Goal: Task Accomplishment & Management: Manage account settings

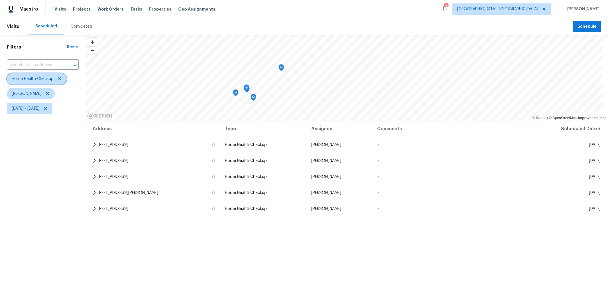
click at [62, 79] on icon at bounding box center [59, 78] width 5 height 5
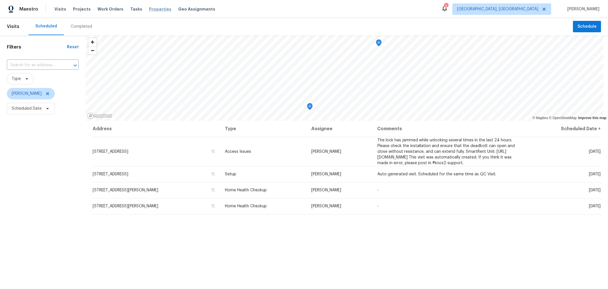
click at [151, 11] on span "Properties" at bounding box center [160, 9] width 22 height 6
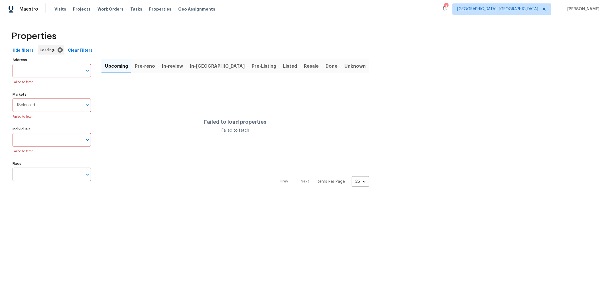
click at [200, 67] on span "In-reno" at bounding box center [217, 66] width 55 height 8
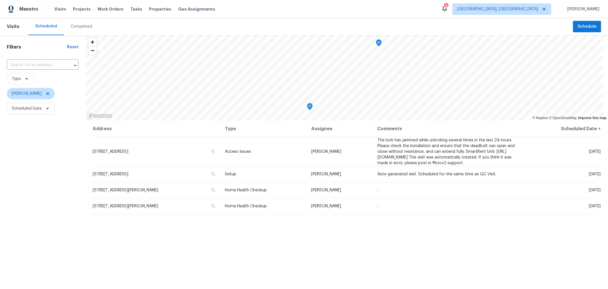
click at [254, 233] on div "Address Type Assignee Comments Scheduled Date ↑ [STREET_ADDRESS] Access Issues …" at bounding box center [347, 236] width 523 height 231
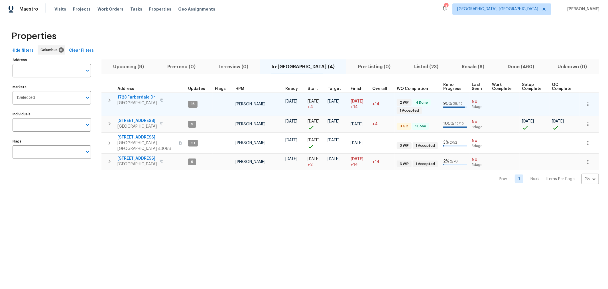
click at [108, 103] on icon "button" at bounding box center [109, 100] width 7 height 7
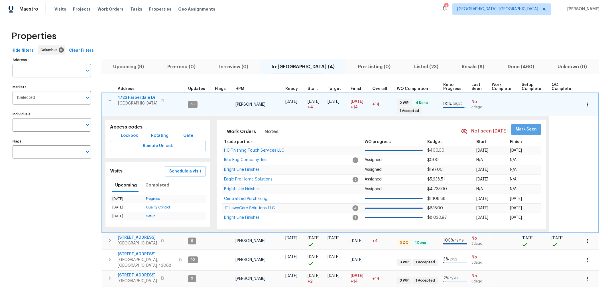
click at [528, 126] on span "Mark Seen" at bounding box center [526, 129] width 21 height 7
click at [265, 132] on span "Notes" at bounding box center [272, 131] width 14 height 8
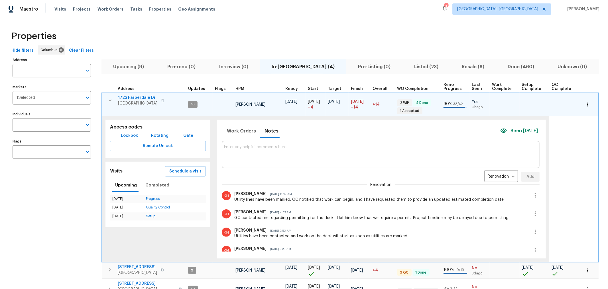
click at [107, 98] on icon "button" at bounding box center [110, 100] width 7 height 7
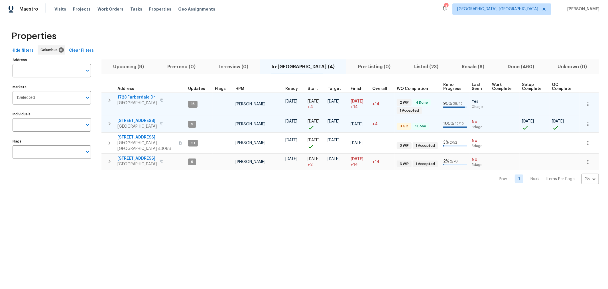
click at [107, 120] on icon "button" at bounding box center [109, 123] width 7 height 7
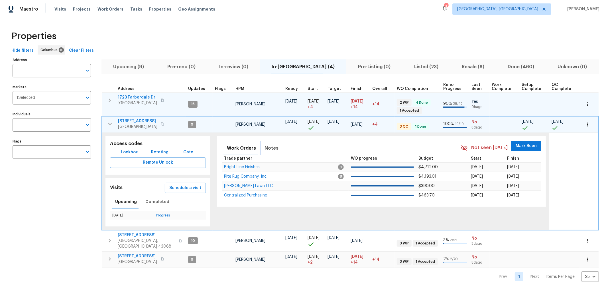
click at [272, 142] on button "Notes" at bounding box center [271, 148] width 21 height 14
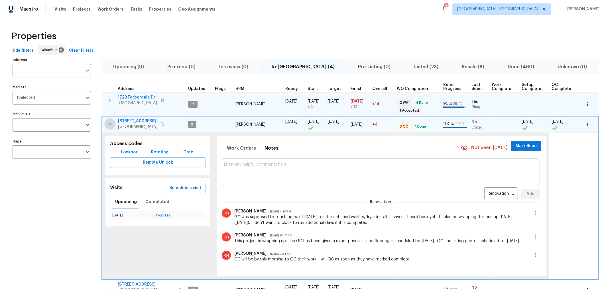
click at [112, 123] on icon "button" at bounding box center [110, 123] width 7 height 7
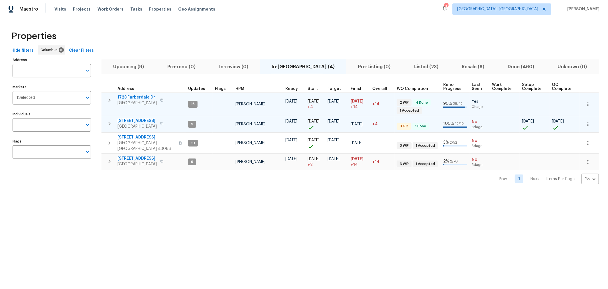
click at [115, 124] on button "button" at bounding box center [109, 123] width 11 height 11
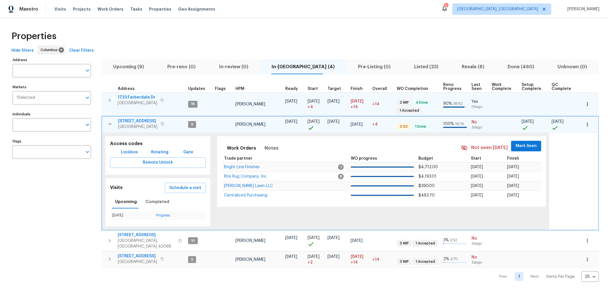
click at [531, 142] on span "Mark Seen" at bounding box center [526, 145] width 21 height 7
click at [107, 122] on icon "button" at bounding box center [110, 123] width 7 height 7
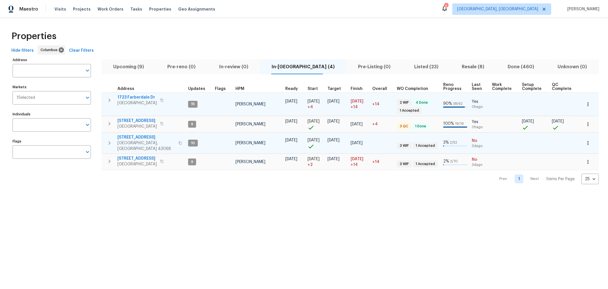
click at [109, 141] on icon "button" at bounding box center [110, 142] width 2 height 3
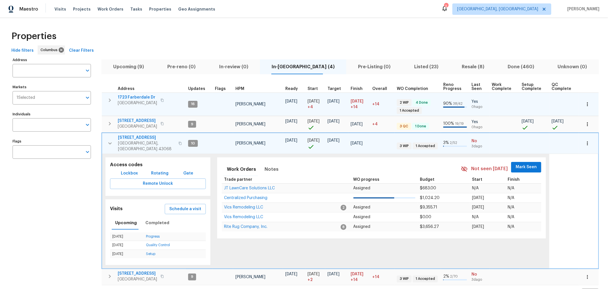
click at [519, 163] on span "Mark Seen" at bounding box center [526, 166] width 21 height 7
click at [109, 141] on icon "button" at bounding box center [110, 143] width 7 height 7
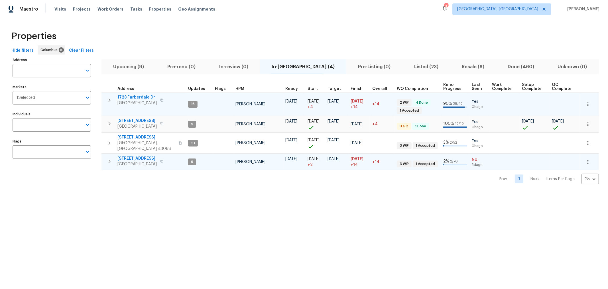
click at [110, 158] on icon "button" at bounding box center [109, 161] width 7 height 7
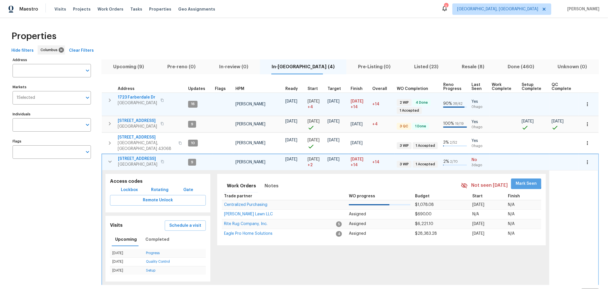
click at [516, 180] on span "Mark Seen" at bounding box center [526, 183] width 21 height 7
click at [108, 158] on icon "button" at bounding box center [110, 161] width 7 height 7
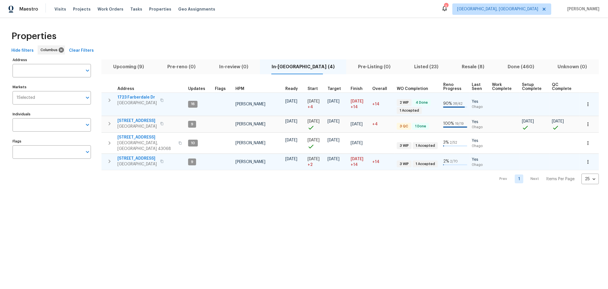
click at [232, 193] on html "Maestro Visits Projects Work Orders Tasks Properties Geo Assignments 3 Columbus…" at bounding box center [304, 96] width 608 height 193
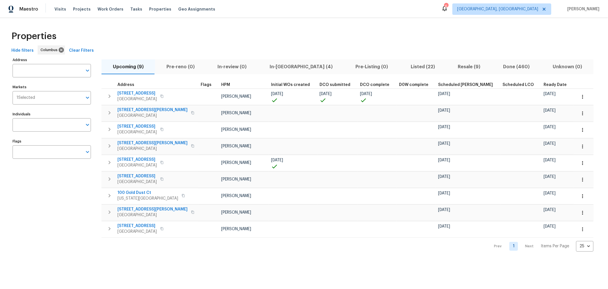
click at [271, 66] on span "In-reno (4)" at bounding box center [301, 67] width 79 height 8
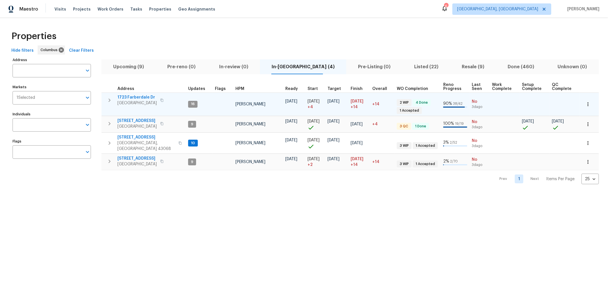
click at [108, 98] on icon "button" at bounding box center [109, 100] width 7 height 7
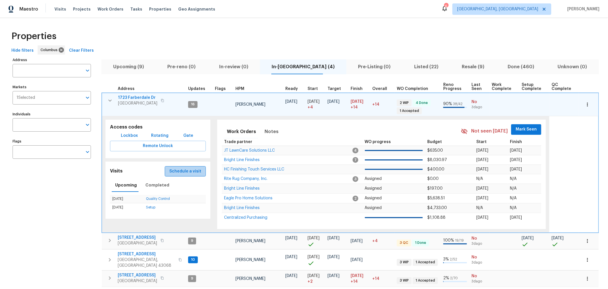
click at [195, 171] on span "Schedule a visit" at bounding box center [185, 171] width 32 height 7
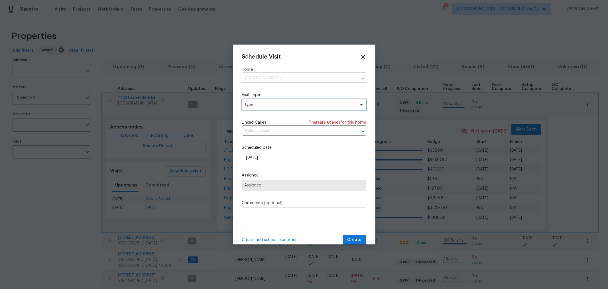
click at [304, 102] on span "Type" at bounding box center [300, 105] width 111 height 6
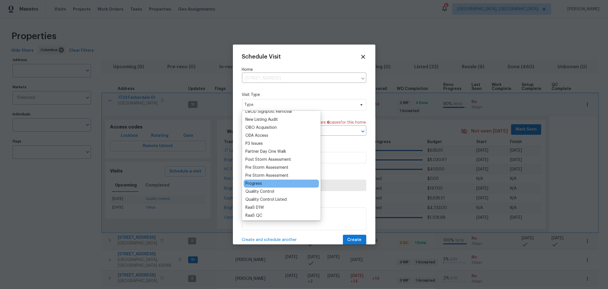
scroll to position [316, 0]
click at [255, 184] on div "Progress" at bounding box center [253, 183] width 17 height 6
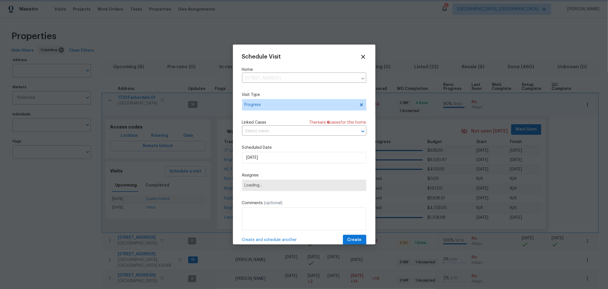
scroll to position [0, 0]
click at [288, 188] on span "Assignee" at bounding box center [304, 184] width 124 height 11
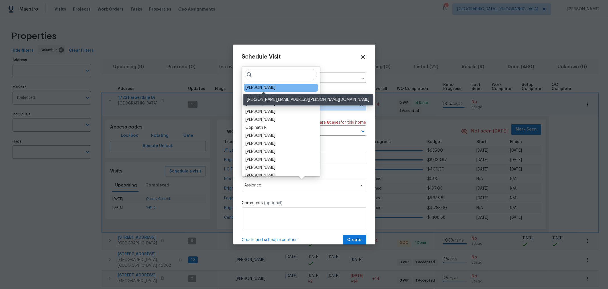
click at [272, 86] on div "[PERSON_NAME]" at bounding box center [260, 88] width 30 height 6
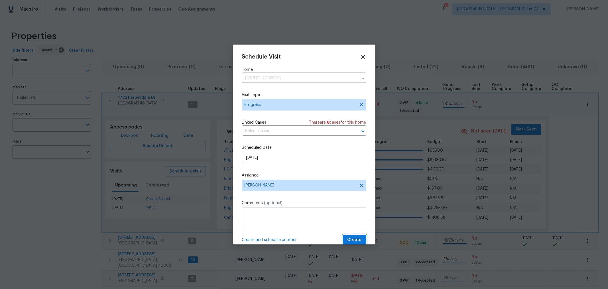
click at [351, 236] on button "Create" at bounding box center [354, 239] width 23 height 11
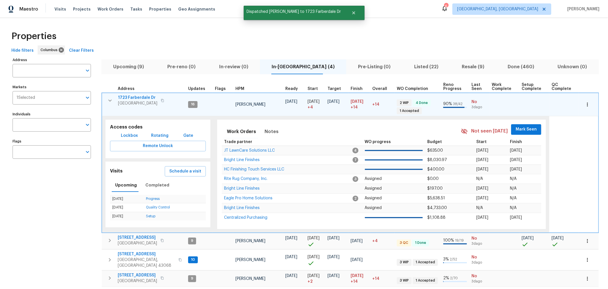
click at [107, 100] on icon "button" at bounding box center [110, 100] width 7 height 7
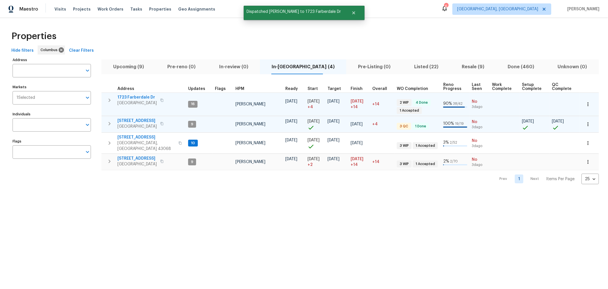
click at [108, 122] on icon "button" at bounding box center [109, 123] width 7 height 7
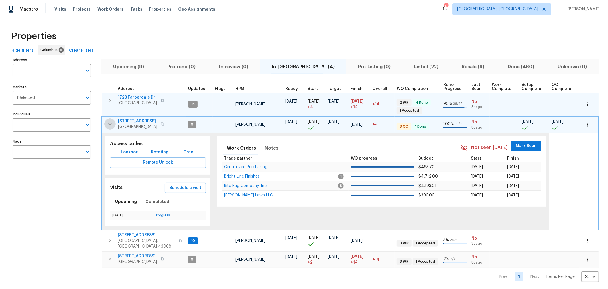
click at [109, 122] on icon "button" at bounding box center [110, 123] width 7 height 7
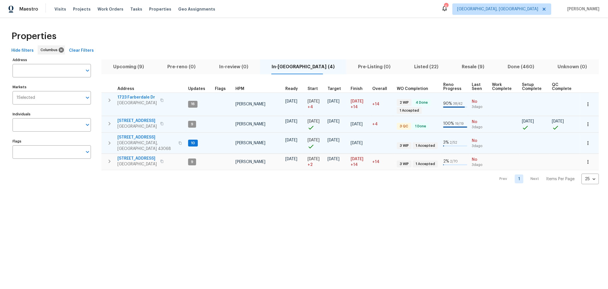
click at [107, 140] on icon "button" at bounding box center [109, 142] width 7 height 7
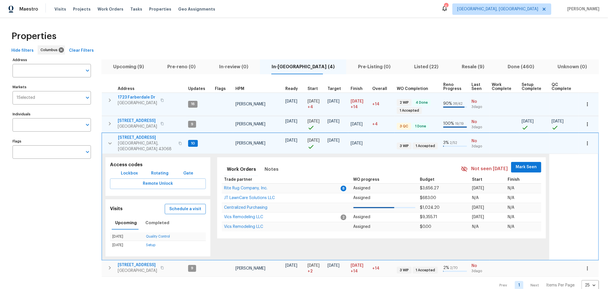
click at [185, 205] on span "Schedule a visit" at bounding box center [185, 208] width 32 height 7
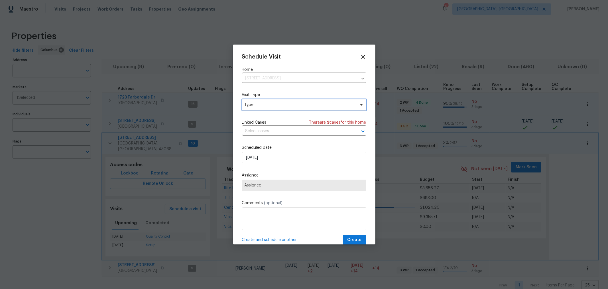
click at [270, 103] on span "Type" at bounding box center [300, 105] width 111 height 6
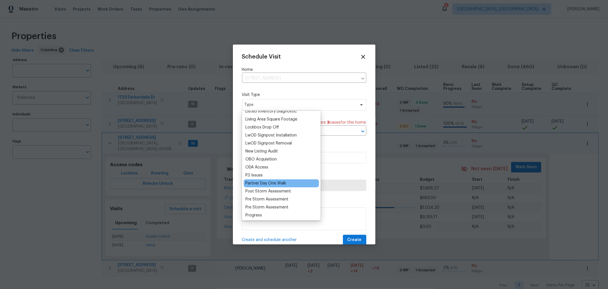
scroll to position [285, 0]
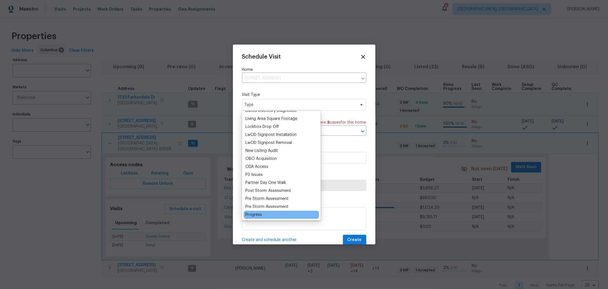
click at [257, 214] on div "Progress" at bounding box center [253, 215] width 17 height 6
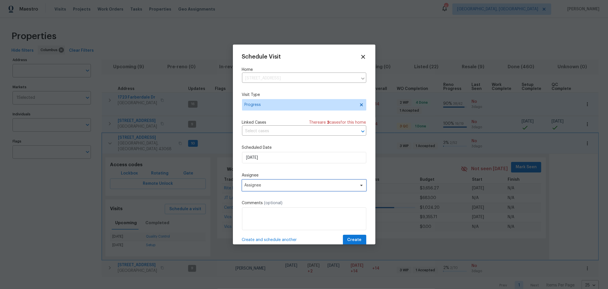
click at [279, 186] on span "Assignee" at bounding box center [301, 185] width 112 height 5
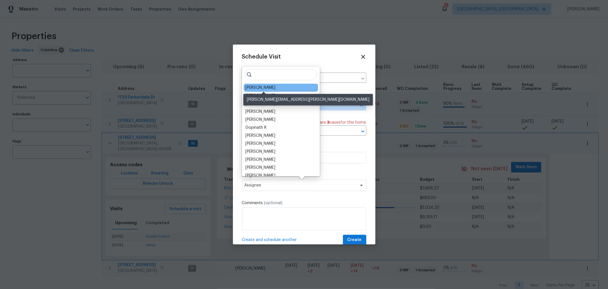
click at [270, 86] on div "[PERSON_NAME]" at bounding box center [260, 88] width 30 height 6
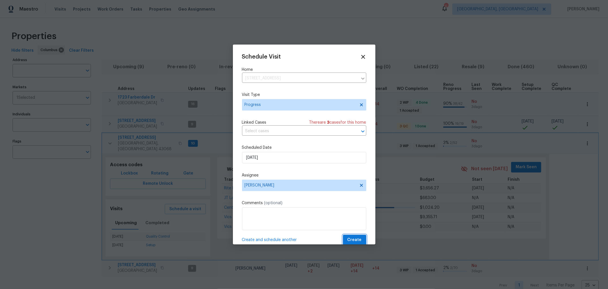
click at [348, 239] on span "Create" at bounding box center [355, 239] width 14 height 7
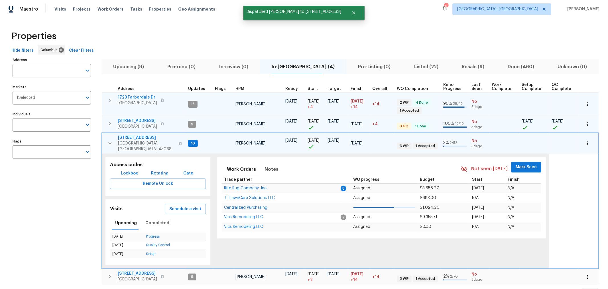
click at [108, 140] on icon "button" at bounding box center [110, 143] width 7 height 7
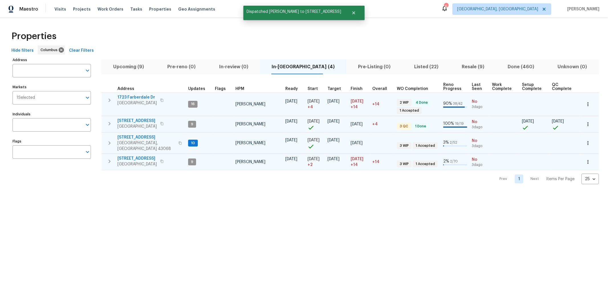
click at [109, 159] on icon "button" at bounding box center [110, 160] width 2 height 3
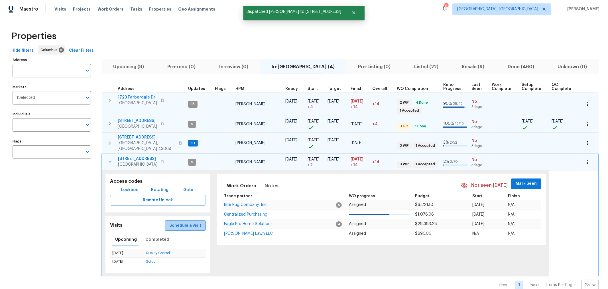
click at [188, 222] on span "Schedule a visit" at bounding box center [185, 225] width 32 height 7
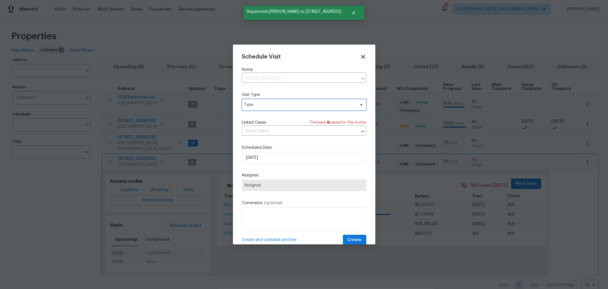
click at [275, 105] on span "Type" at bounding box center [300, 105] width 111 height 6
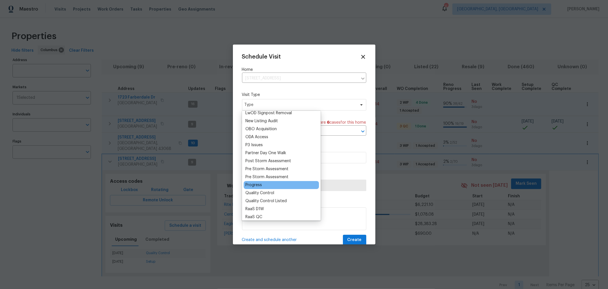
scroll to position [315, 0]
click at [255, 186] on div "Progress" at bounding box center [253, 184] width 17 height 6
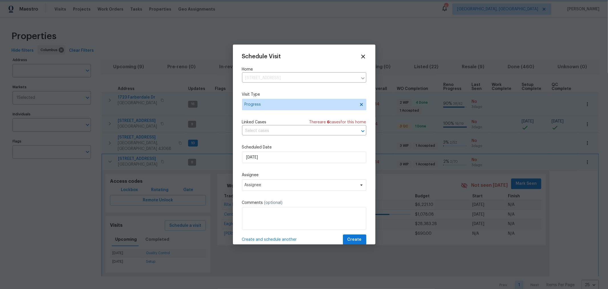
scroll to position [0, 0]
click at [276, 184] on span "Assignee" at bounding box center [301, 184] width 112 height 5
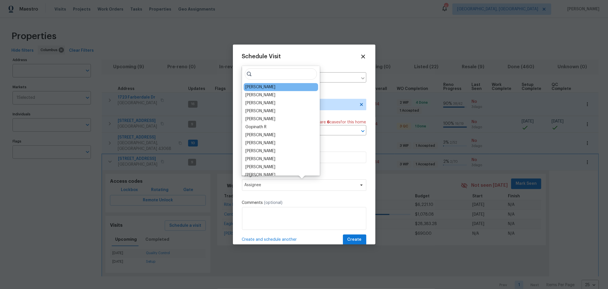
click at [267, 89] on div "[PERSON_NAME]" at bounding box center [260, 87] width 30 height 6
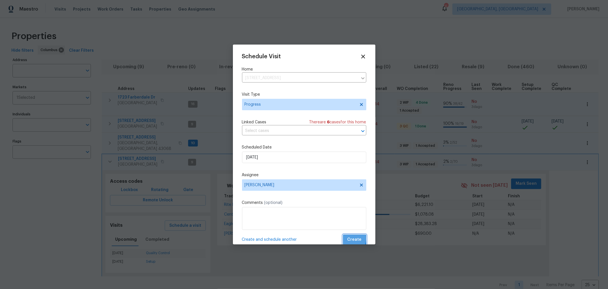
click at [348, 239] on span "Create" at bounding box center [355, 239] width 14 height 7
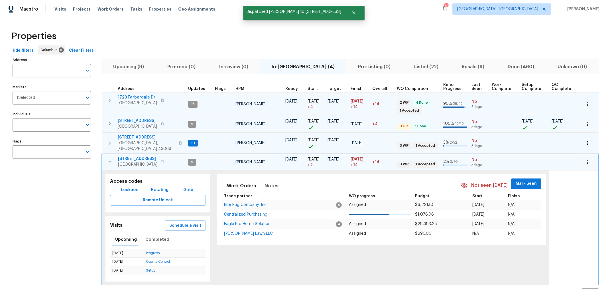
click at [136, 137] on span "7287 Candlestone Dr" at bounding box center [146, 137] width 57 height 6
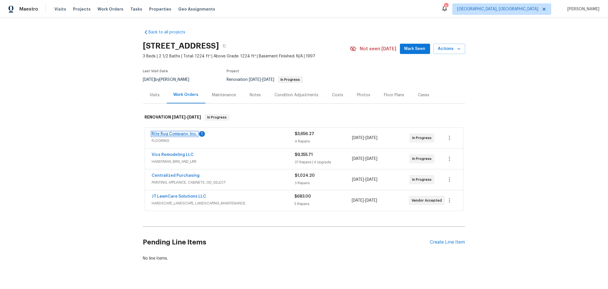
click at [183, 134] on link "Rite Rug Company, Inc." at bounding box center [175, 134] width 46 height 4
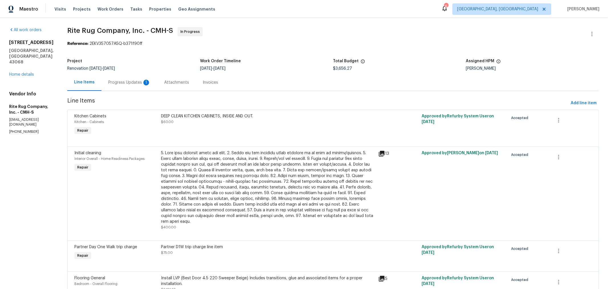
click at [137, 86] on div "Progress Updates 1" at bounding box center [129, 82] width 56 height 17
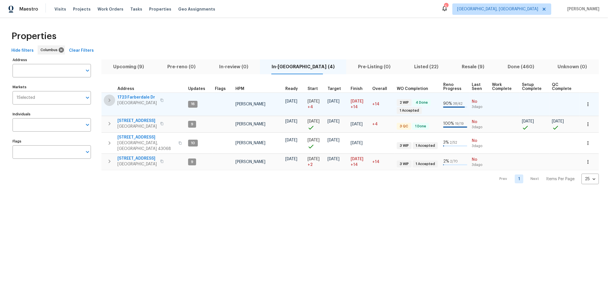
click at [108, 101] on icon "button" at bounding box center [109, 100] width 7 height 7
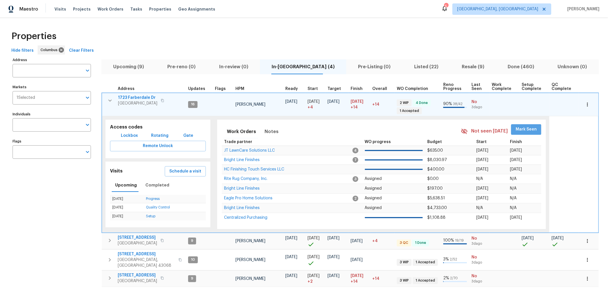
click at [523, 132] on span "Mark Seen" at bounding box center [526, 129] width 21 height 7
click at [113, 100] on icon "button" at bounding box center [110, 100] width 7 height 7
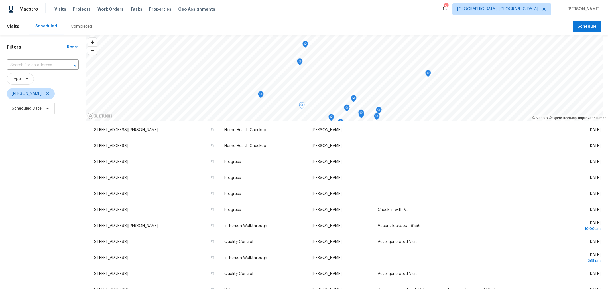
scroll to position [63, 0]
click at [27, 107] on span "Scheduled Date" at bounding box center [27, 108] width 30 height 6
click at [34, 128] on input "text" at bounding box center [38, 127] width 56 height 11
select select "8"
select select "2025"
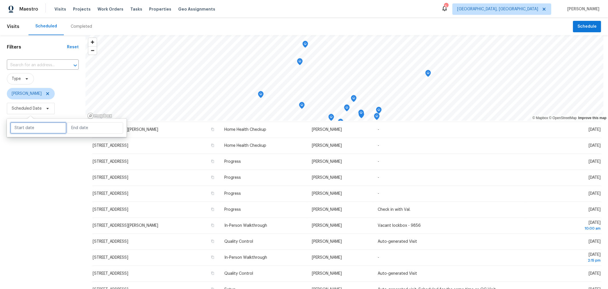
select select "9"
select select "2025"
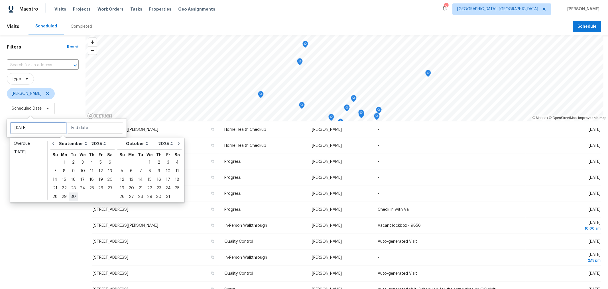
type input "[DATE]"
click at [64, 184] on div "22" at bounding box center [64, 188] width 9 height 8
type input "[DATE]"
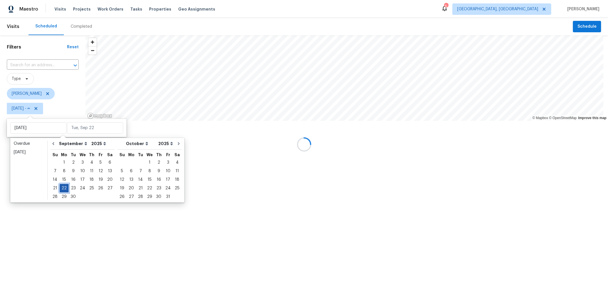
click at [62, 186] on div "22" at bounding box center [64, 188] width 9 height 8
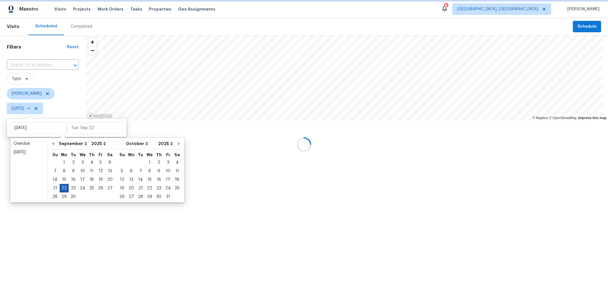
type input "[DATE]"
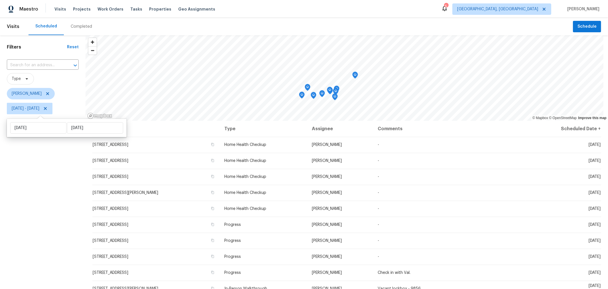
drag, startPoint x: 70, startPoint y: 235, endPoint x: 61, endPoint y: 232, distance: 9.6
click at [70, 235] on div "Filters Reset ​ Type [PERSON_NAME] [DATE] - [DATE]" at bounding box center [43, 193] width 86 height 316
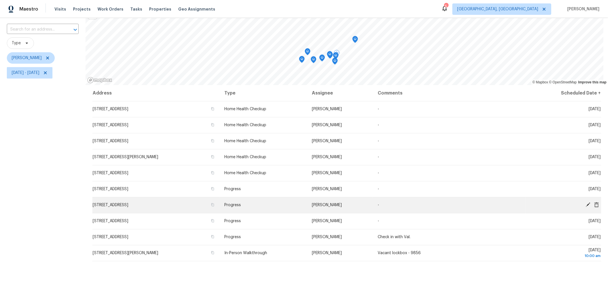
scroll to position [36, 0]
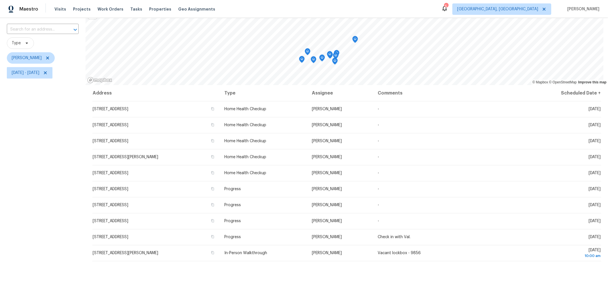
click at [355, 39] on icon "Map marker" at bounding box center [355, 38] width 2 height 1
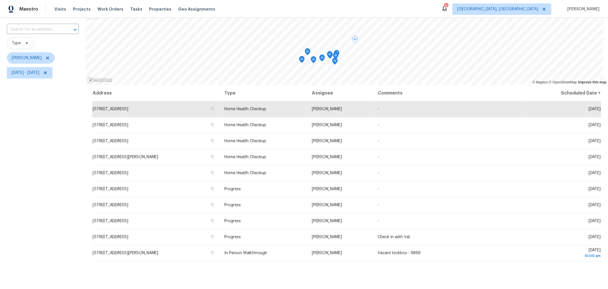
click at [338, 52] on icon "Map marker" at bounding box center [336, 55] width 6 height 7
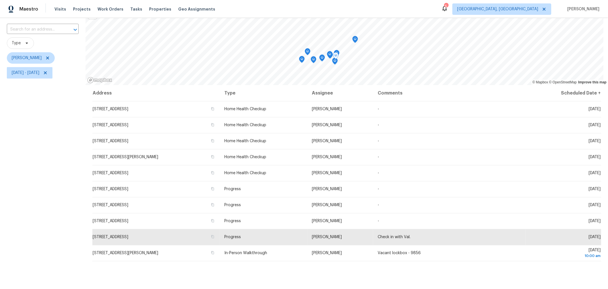
click at [338, 53] on icon "Map marker" at bounding box center [336, 55] width 6 height 7
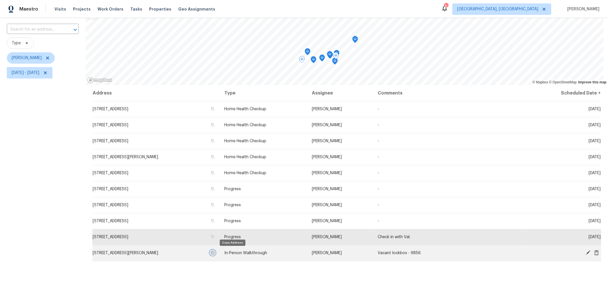
click at [214, 253] on icon "button" at bounding box center [212, 252] width 3 height 3
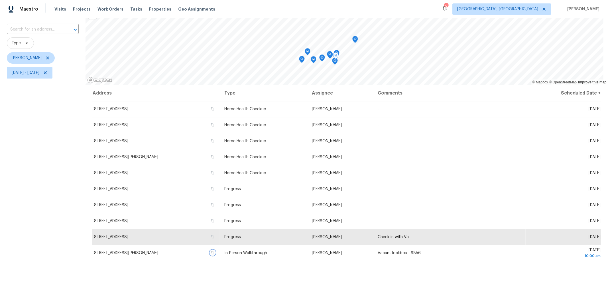
click at [306, 55] on div "Map marker" at bounding box center [308, 52] width 6 height 9
click at [306, 52] on icon "Map marker" at bounding box center [307, 51] width 5 height 7
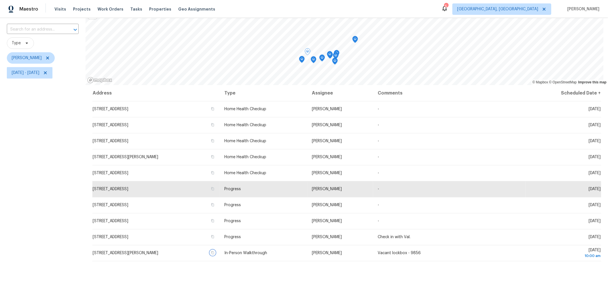
click at [313, 61] on icon "Map marker" at bounding box center [313, 59] width 5 height 7
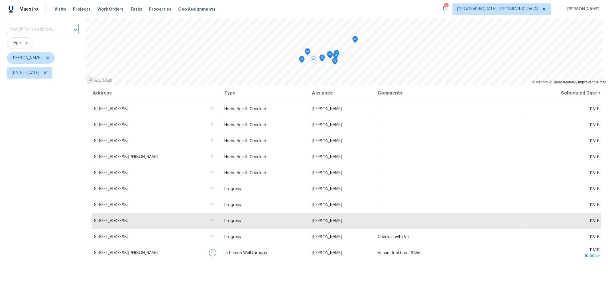
click at [322, 58] on icon "Map marker" at bounding box center [322, 58] width 5 height 7
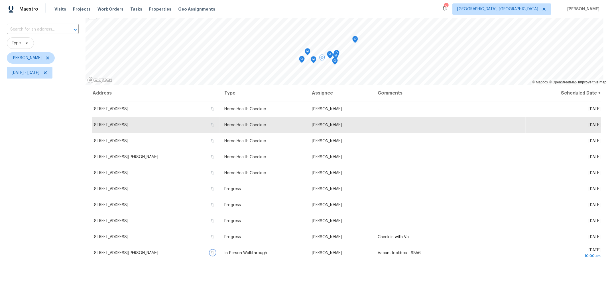
click at [300, 62] on icon "Map marker" at bounding box center [302, 59] width 6 height 7
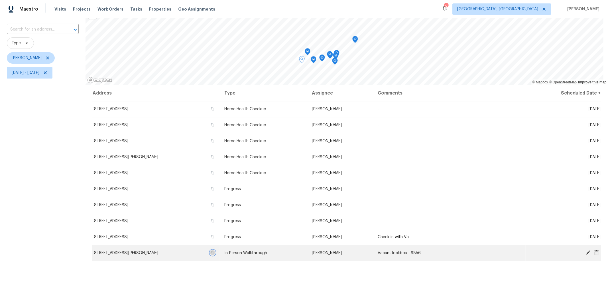
click at [214, 252] on icon "button" at bounding box center [212, 252] width 3 height 3
click at [214, 253] on icon "button" at bounding box center [212, 252] width 3 height 3
click at [356, 40] on icon "Map marker" at bounding box center [355, 39] width 5 height 7
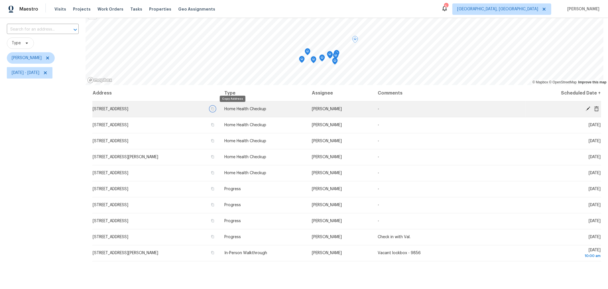
click at [214, 107] on icon "button" at bounding box center [212, 108] width 3 height 3
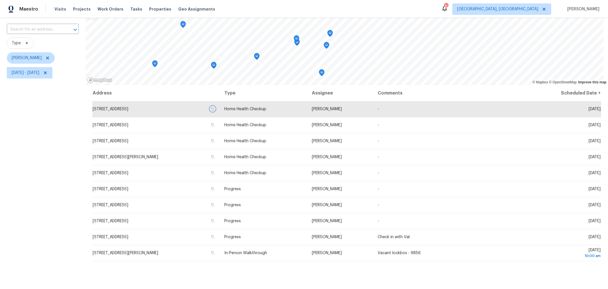
click at [331, 34] on icon "Map marker" at bounding box center [330, 33] width 5 height 7
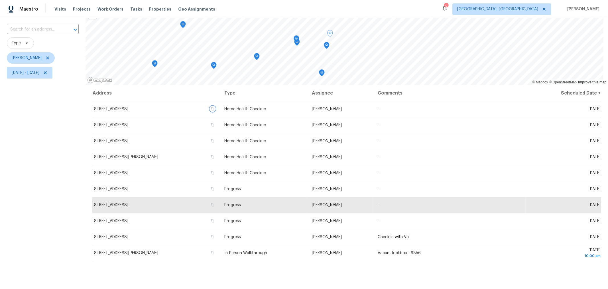
click at [323, 74] on icon "Map marker" at bounding box center [321, 73] width 5 height 7
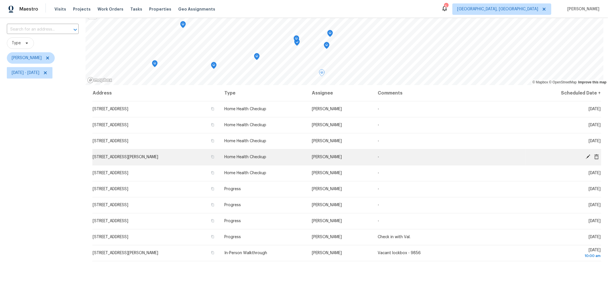
click at [583, 153] on td "[DATE]" at bounding box center [564, 157] width 76 height 16
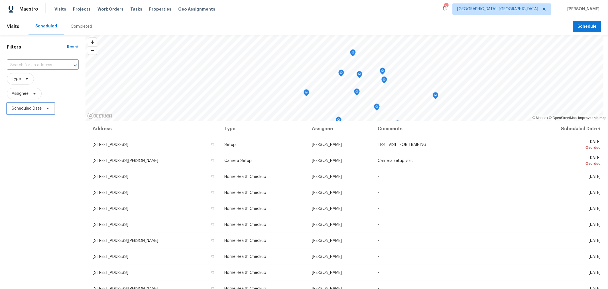
click at [29, 109] on span "Scheduled Date" at bounding box center [27, 108] width 30 height 6
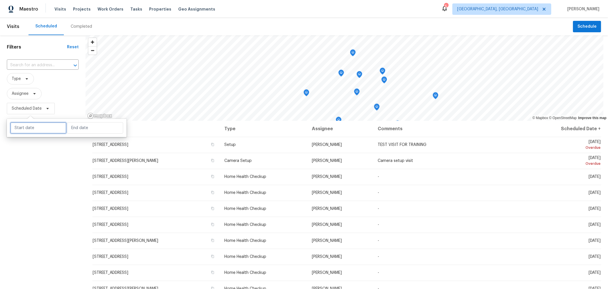
click at [42, 127] on input "text" at bounding box center [38, 127] width 56 height 11
select select "8"
select select "2025"
select select "9"
select select "2025"
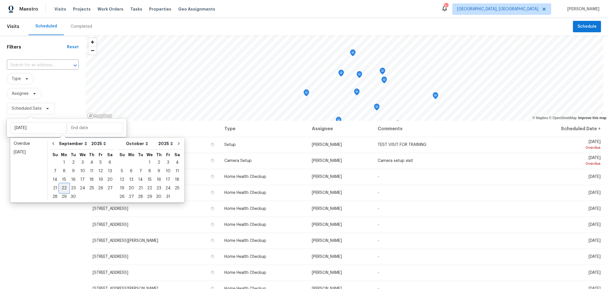
click at [63, 186] on div "22" at bounding box center [64, 188] width 9 height 8
type input "[DATE]"
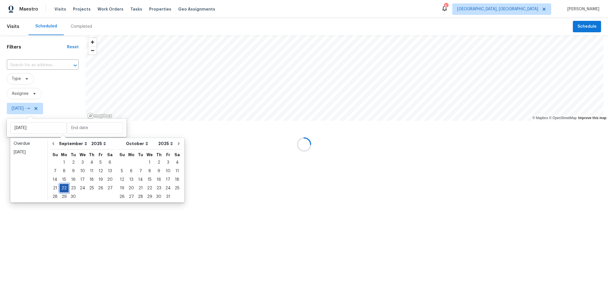
click at [63, 186] on div "22" at bounding box center [64, 188] width 9 height 8
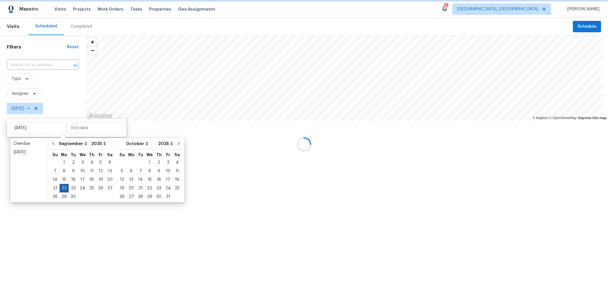
type input "[DATE]"
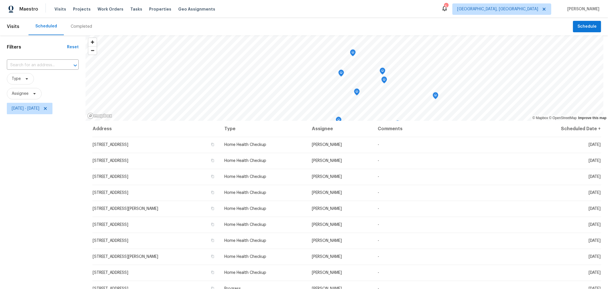
click at [62, 207] on div "Filters Reset ​ Type Assignee [DATE] - [DATE]" at bounding box center [43, 193] width 86 height 316
click at [21, 80] on span "Type" at bounding box center [20, 78] width 27 height 11
drag, startPoint x: 76, startPoint y: 252, endPoint x: 76, endPoint y: 178, distance: 73.8
click at [76, 251] on div "Filters Reset ​ Type Assignee [DATE] - [DATE]" at bounding box center [43, 193] width 86 height 316
click at [48, 110] on span at bounding box center [44, 108] width 6 height 5
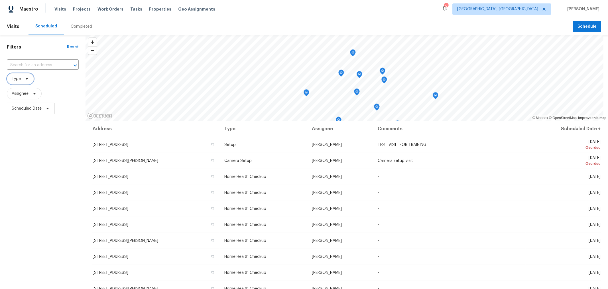
click at [21, 80] on span "Type" at bounding box center [20, 78] width 27 height 11
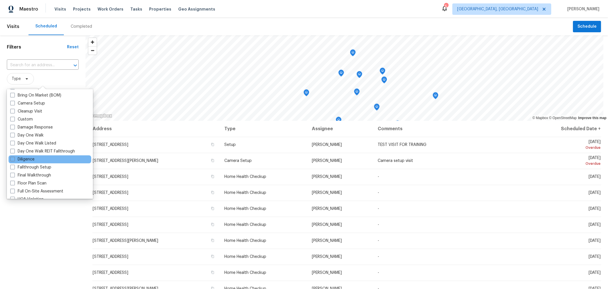
scroll to position [63, 0]
click at [27, 158] on label "Diligence" at bounding box center [22, 159] width 24 height 6
click at [14, 158] on input "Diligence" at bounding box center [12, 158] width 4 height 4
checkbox input "true"
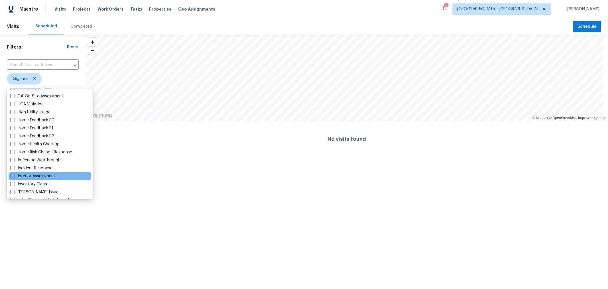
scroll to position [158, 0]
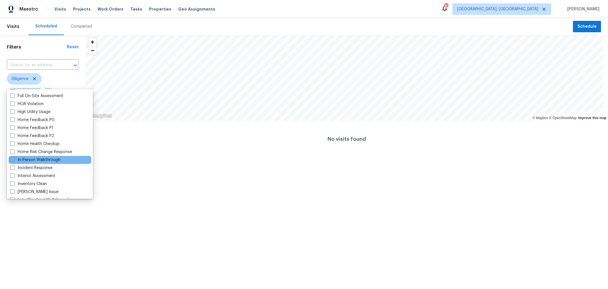
click at [49, 159] on label "In-Person Walkthrough" at bounding box center [35, 160] width 50 height 6
click at [14, 159] on input "In-Person Walkthrough" at bounding box center [12, 159] width 4 height 4
checkbox input "true"
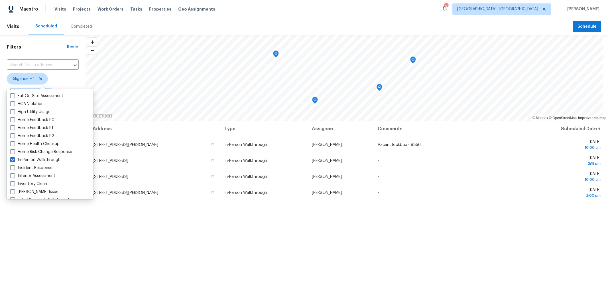
click at [45, 246] on div "Filters Reset ​ Diligence + 1 Keith Hollingsworth Scheduled Date" at bounding box center [43, 193] width 86 height 316
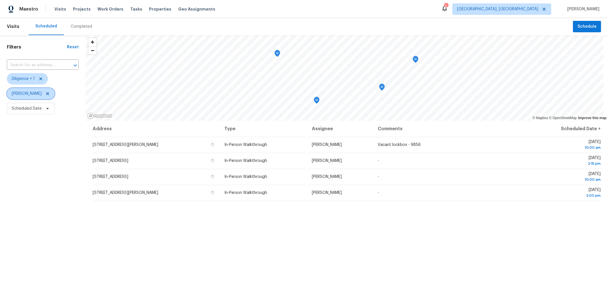
click at [50, 92] on icon at bounding box center [47, 93] width 5 height 5
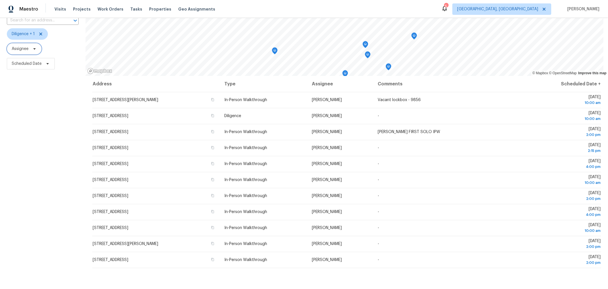
scroll to position [45, 0]
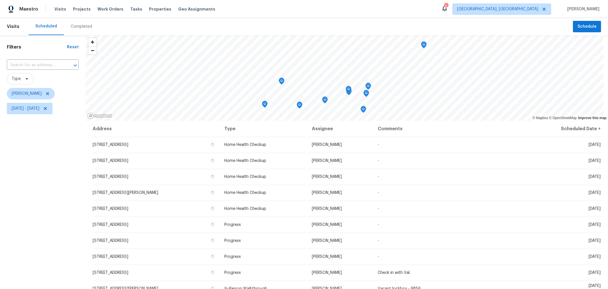
click at [364, 111] on icon "Map marker" at bounding box center [363, 109] width 5 height 7
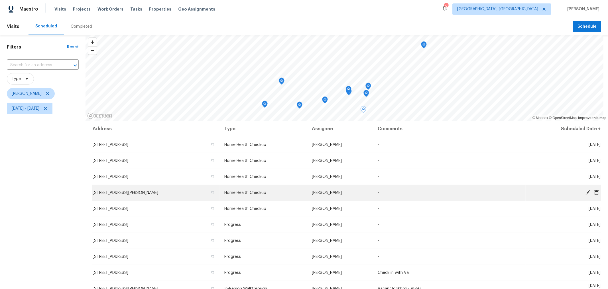
click at [586, 191] on icon at bounding box center [588, 192] width 5 height 5
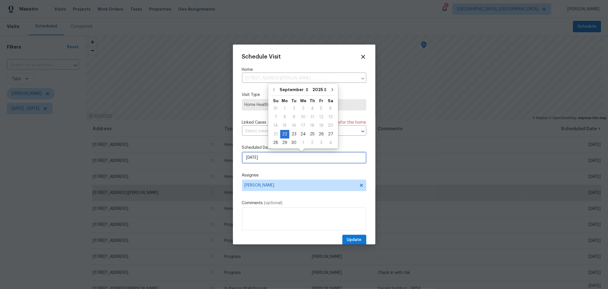
click at [273, 157] on input "[DATE]" at bounding box center [304, 157] width 124 height 11
click at [294, 137] on div "23" at bounding box center [293, 134] width 9 height 8
type input "[DATE]"
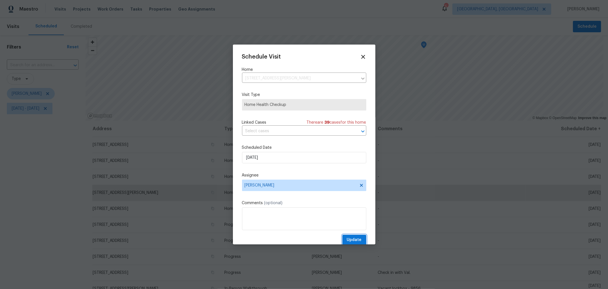
click at [344, 235] on button "Update" at bounding box center [354, 239] width 24 height 11
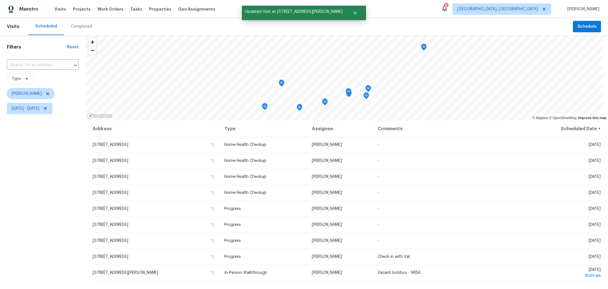
click at [370, 89] on icon "Map marker" at bounding box center [368, 88] width 5 height 7
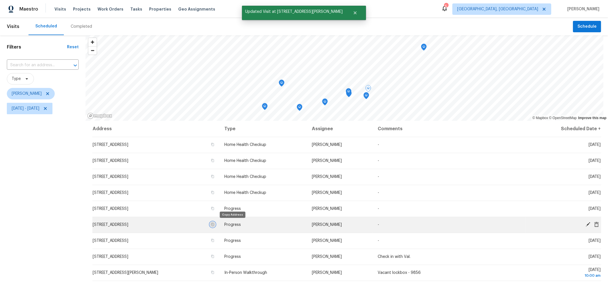
click at [214, 224] on icon "button" at bounding box center [212, 223] width 3 height 3
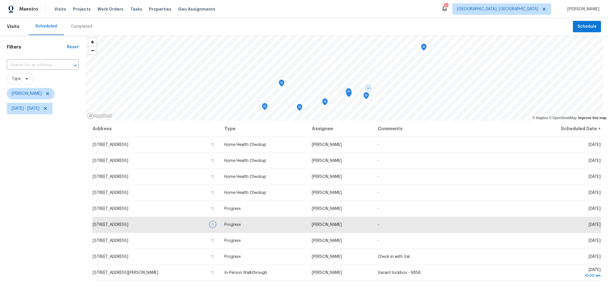
click at [365, 98] on icon "Map marker" at bounding box center [366, 95] width 5 height 7
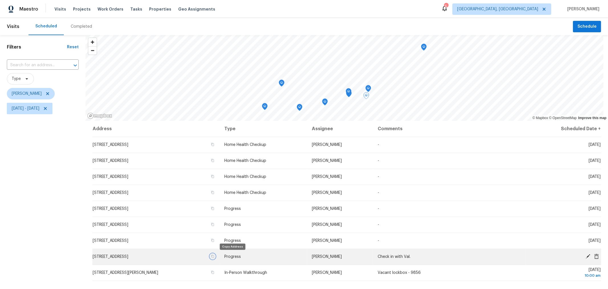
click at [214, 255] on icon "button" at bounding box center [212, 255] width 3 height 3
click at [346, 93] on icon "Map marker" at bounding box center [349, 91] width 6 height 7
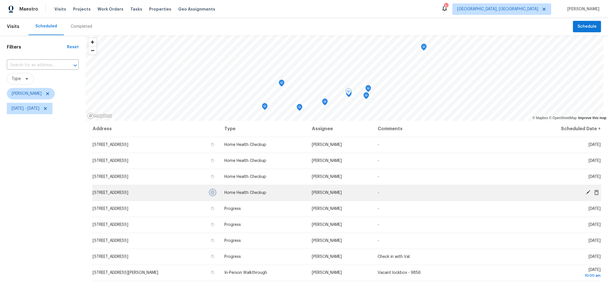
click at [214, 191] on icon "button" at bounding box center [212, 191] width 3 height 3
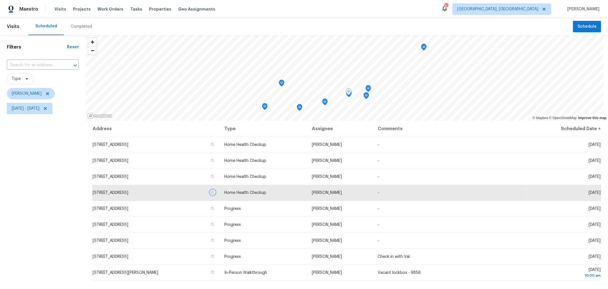
click at [350, 96] on div "Map marker" at bounding box center [349, 92] width 6 height 9
click at [345, 88] on icon "Map marker" at bounding box center [345, 85] width 6 height 7
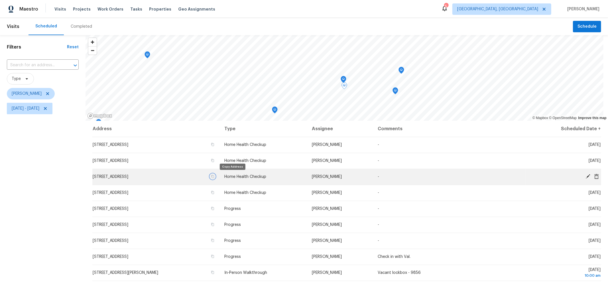
click at [214, 175] on icon "button" at bounding box center [212, 175] width 3 height 3
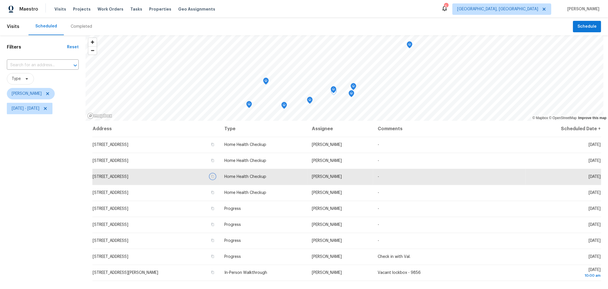
click at [309, 101] on icon "Map marker" at bounding box center [309, 100] width 5 height 7
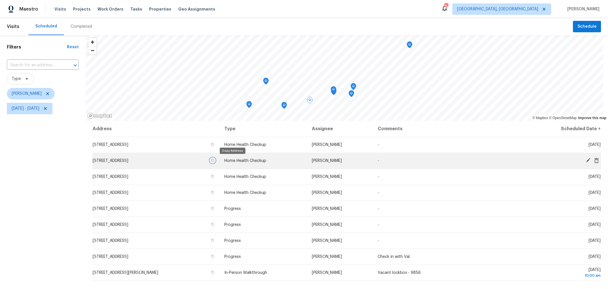
click at [214, 159] on icon "button" at bounding box center [212, 160] width 3 height 3
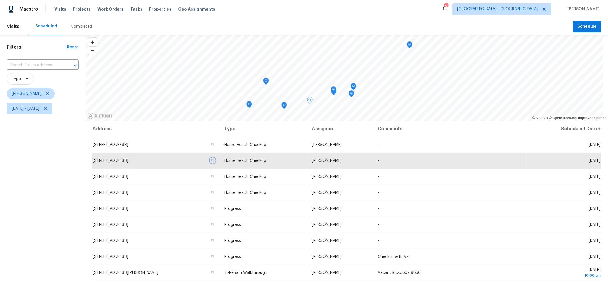
click at [283, 108] on icon "Map marker" at bounding box center [284, 105] width 6 height 7
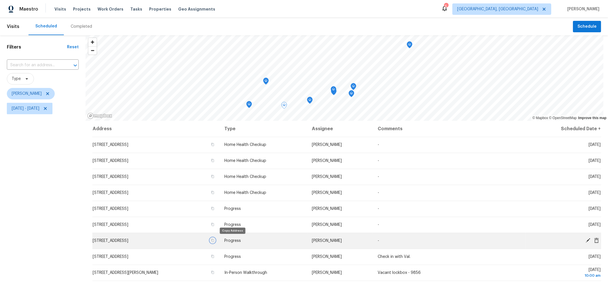
click at [214, 239] on icon "button" at bounding box center [212, 239] width 3 height 3
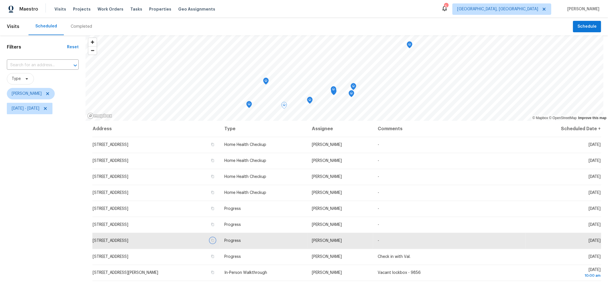
click at [266, 84] on icon "Map marker" at bounding box center [265, 81] width 5 height 7
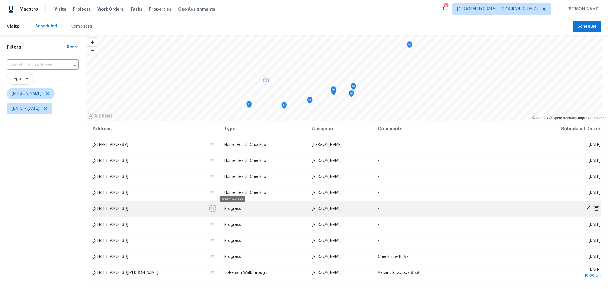
click at [215, 206] on button "button" at bounding box center [212, 208] width 5 height 5
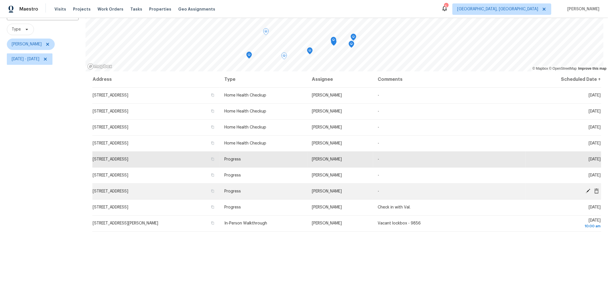
scroll to position [52, 0]
